Goal: Book appointment/travel/reservation

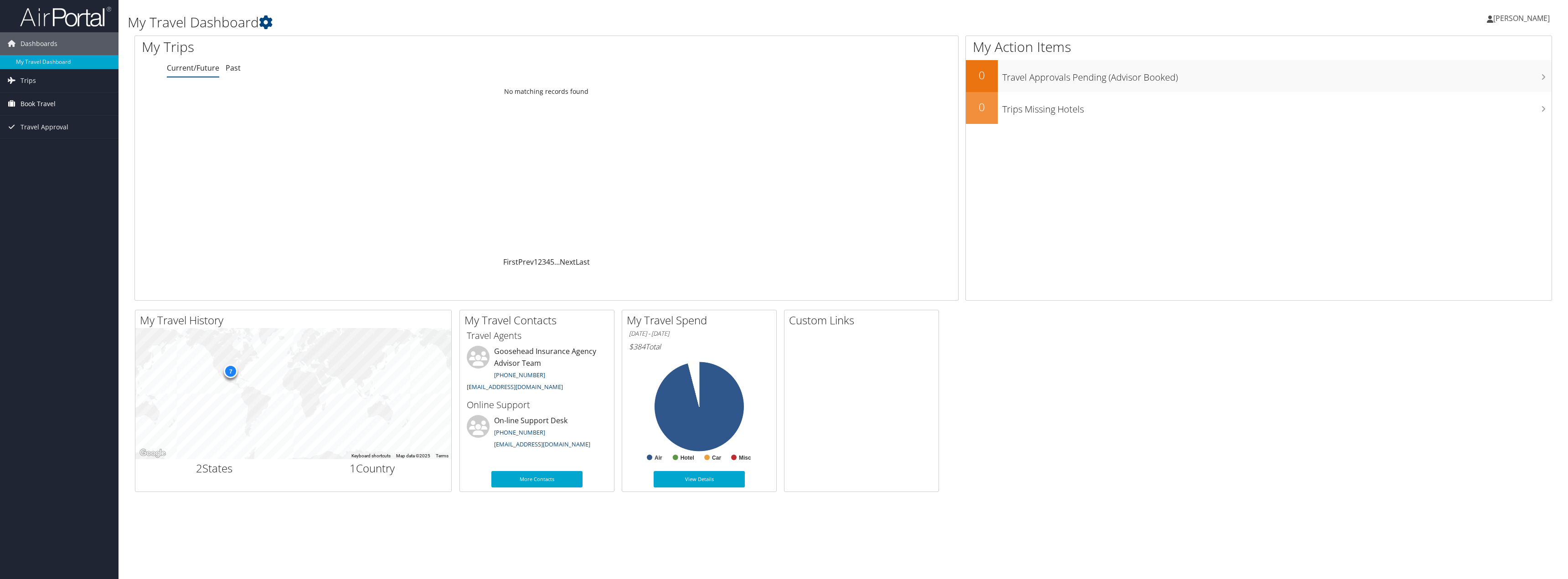
click at [43, 104] on span "Book Travel" at bounding box center [38, 104] width 35 height 23
click at [58, 147] on link "Book/Manage Online Trips" at bounding box center [59, 149] width 118 height 14
